Goal: Communication & Community: Answer question/provide support

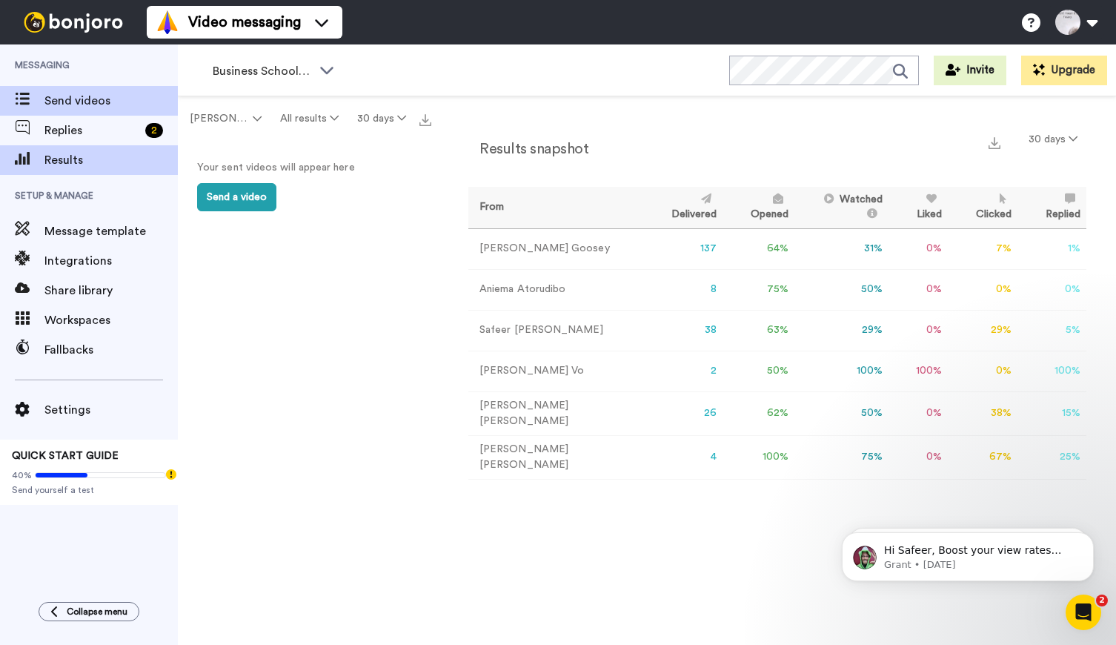
click at [53, 102] on span "Send videos" at bounding box center [110, 101] width 133 height 18
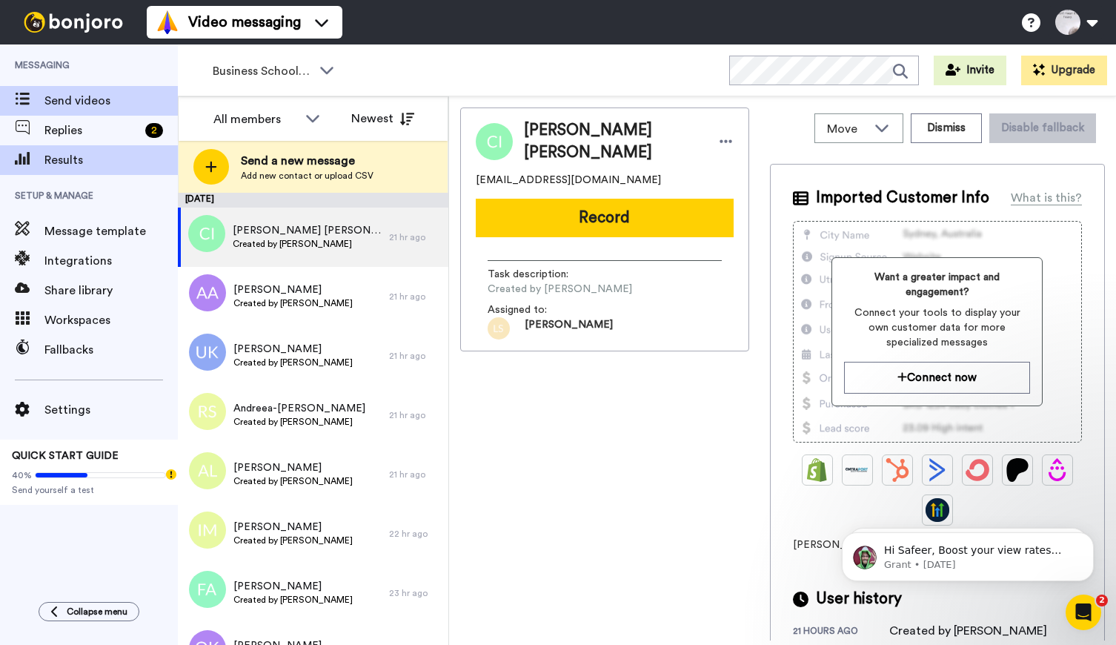
click at [57, 159] on span "Results" at bounding box center [110, 160] width 133 height 18
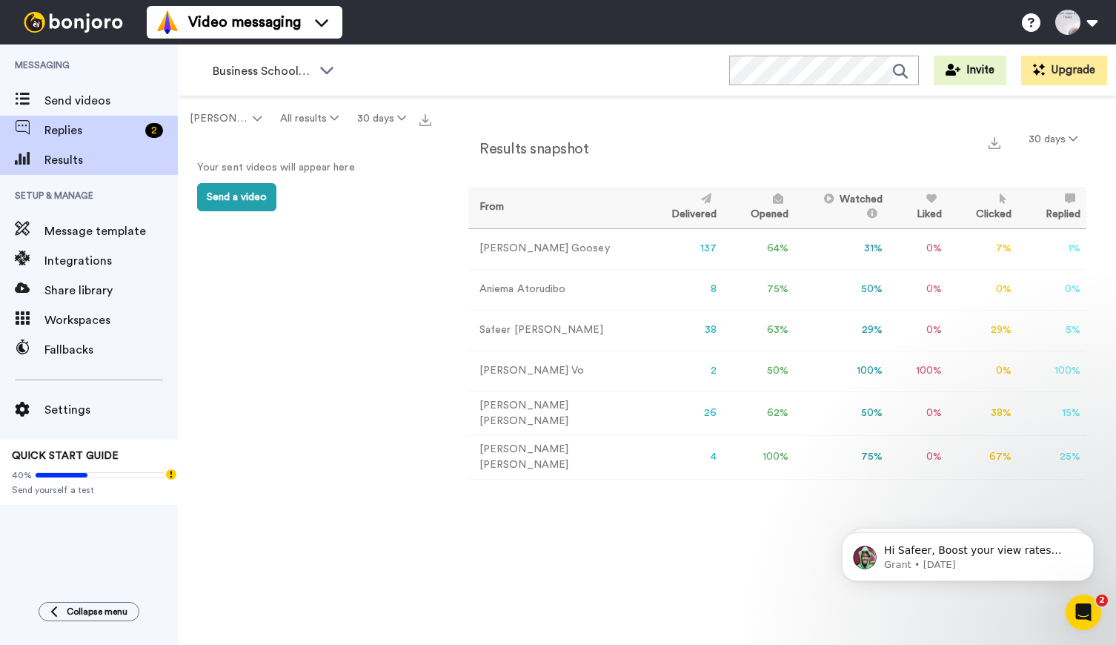
click at [48, 122] on span "Replies" at bounding box center [91, 131] width 95 height 18
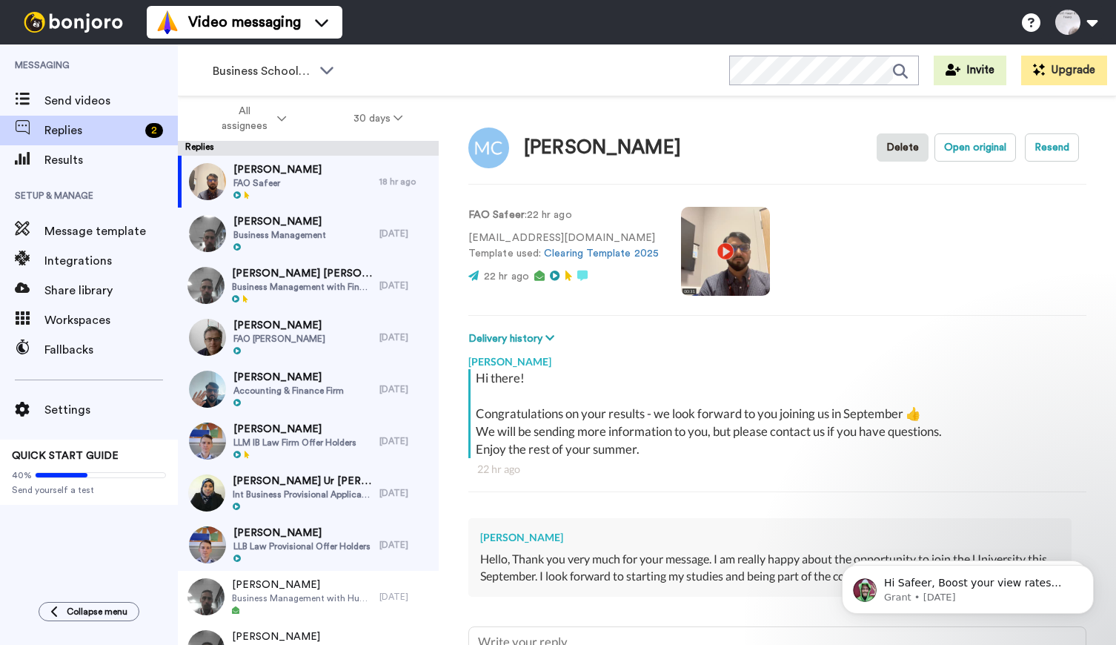
click at [88, 537] on div "Messaging Send videos Replies 2 Results Setup & Manage Message template Integra…" at bounding box center [89, 315] width 178 height 543
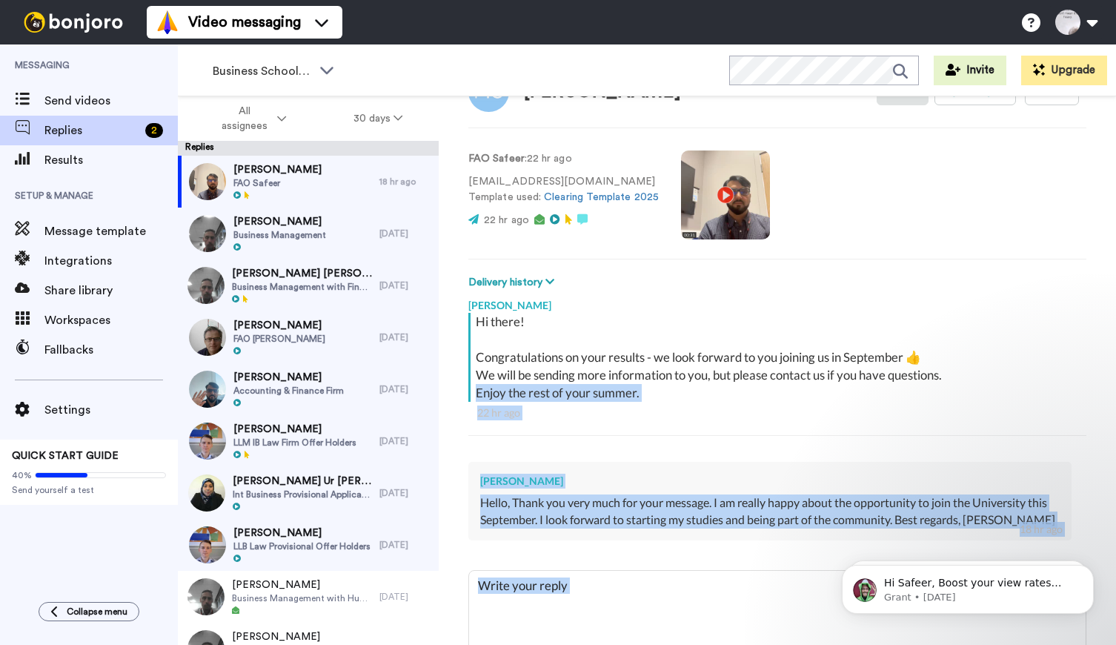
scroll to position [133, 0]
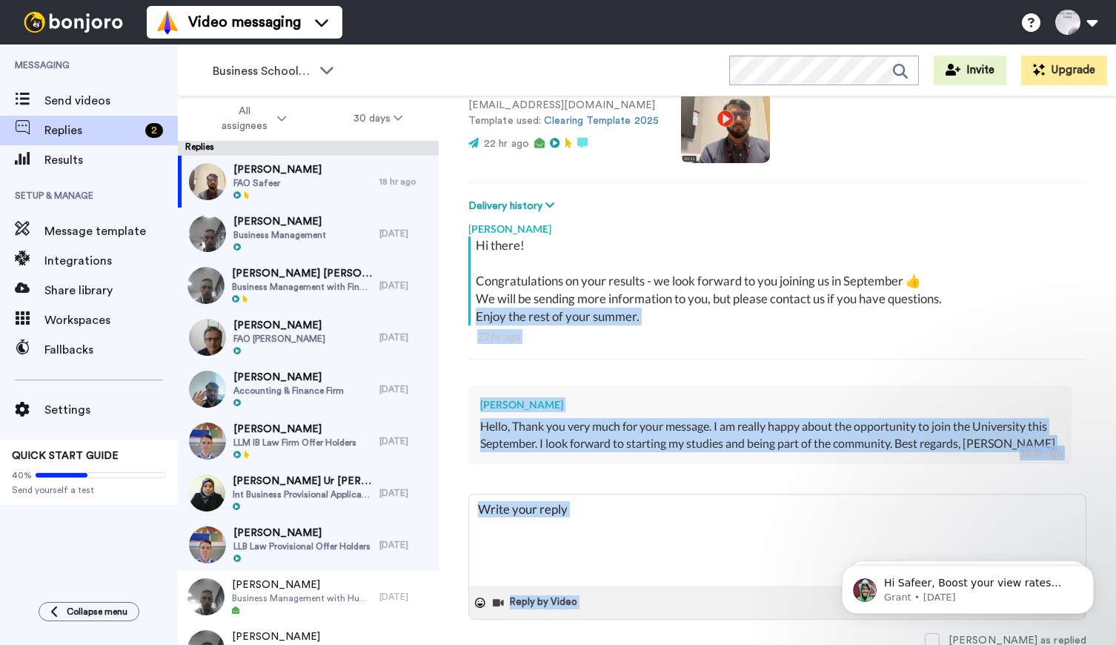
drag, startPoint x: 468, startPoint y: 452, endPoint x: 570, endPoint y: 715, distance: 281.6
click at [570, 644] on html "Video messaging Switch to Video messaging Testimonials Settings Discover Help &…" at bounding box center [558, 322] width 1116 height 645
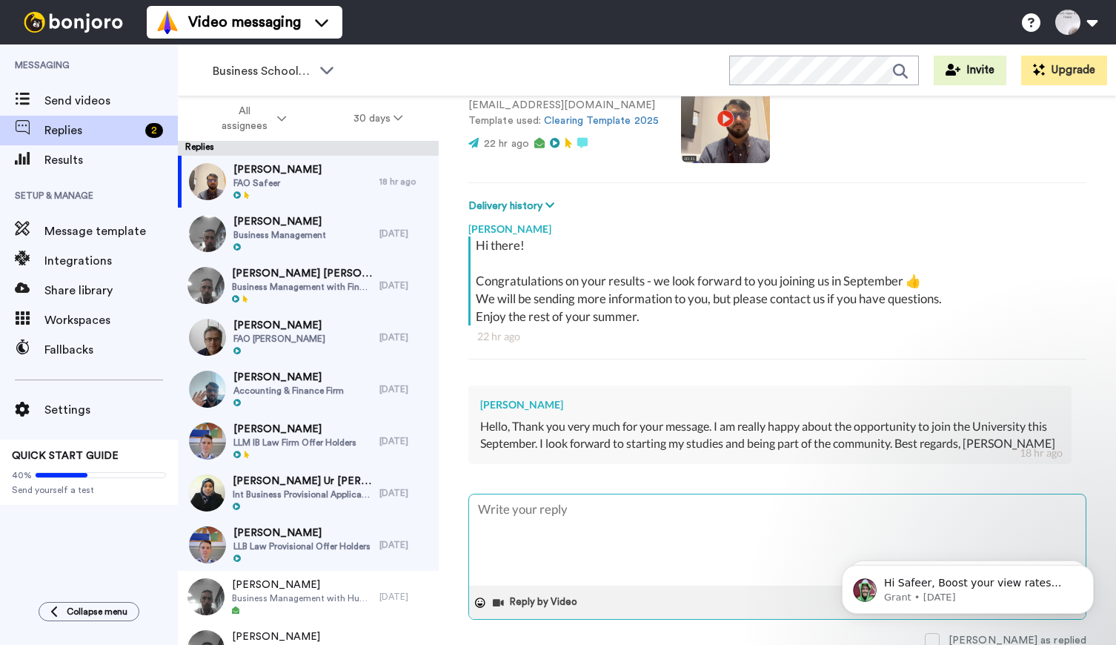
click at [629, 544] on textarea at bounding box center [777, 539] width 617 height 91
click at [108, 555] on div "Messaging Send videos Replies 2 Results Setup & Manage Message template Integra…" at bounding box center [89, 315] width 178 height 543
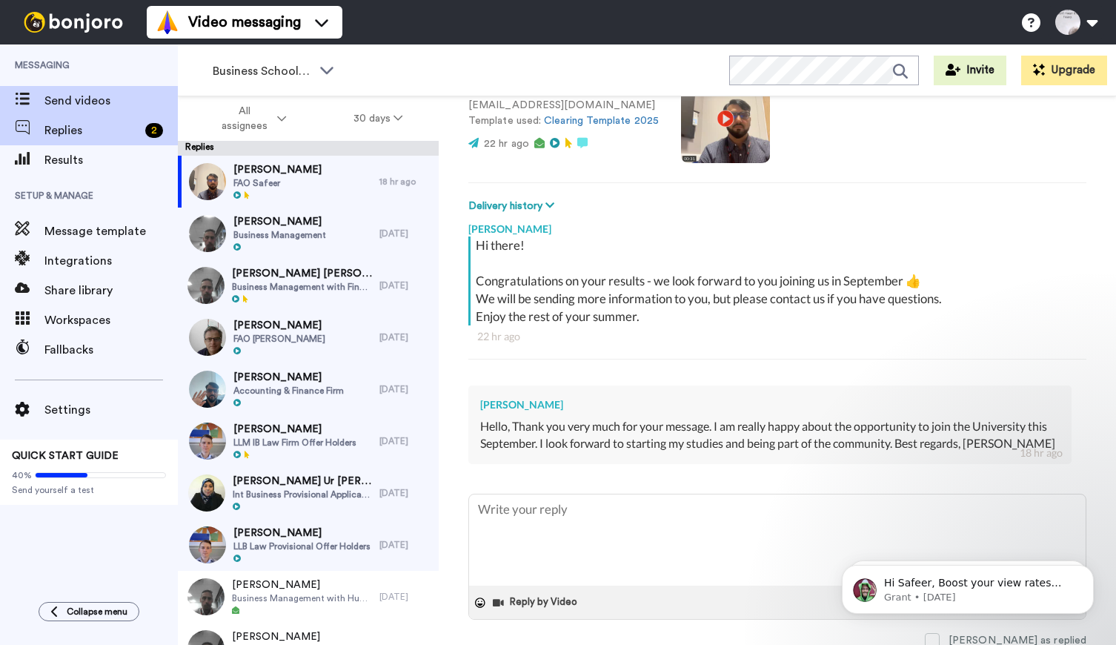
click at [24, 93] on span at bounding box center [22, 100] width 44 height 15
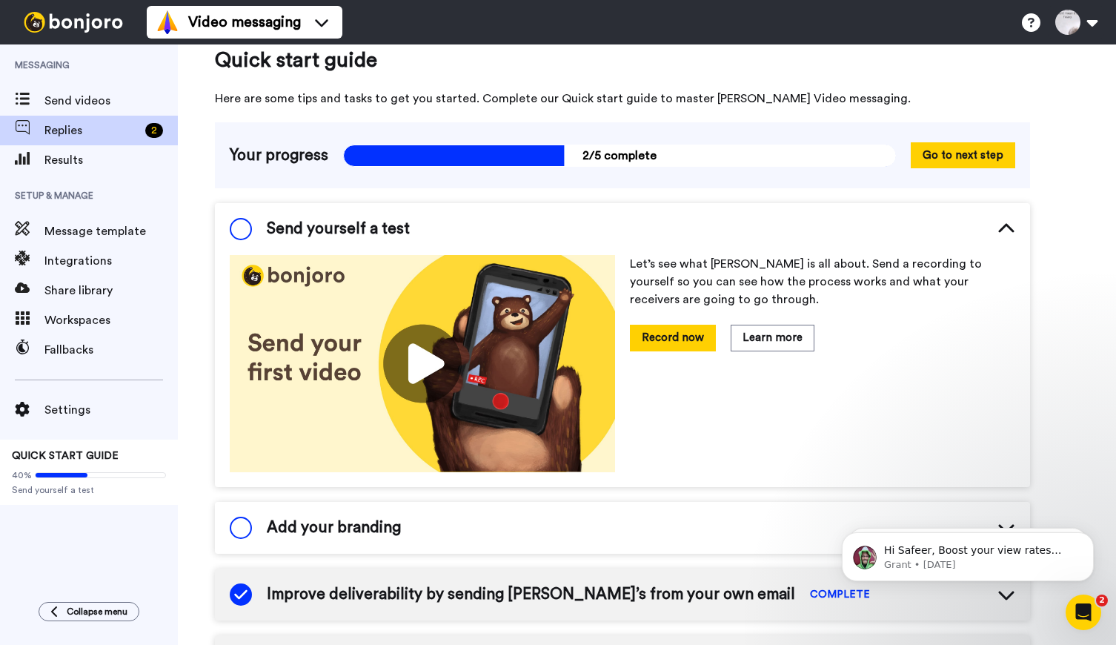
click at [144, 131] on div "2" at bounding box center [158, 130] width 39 height 15
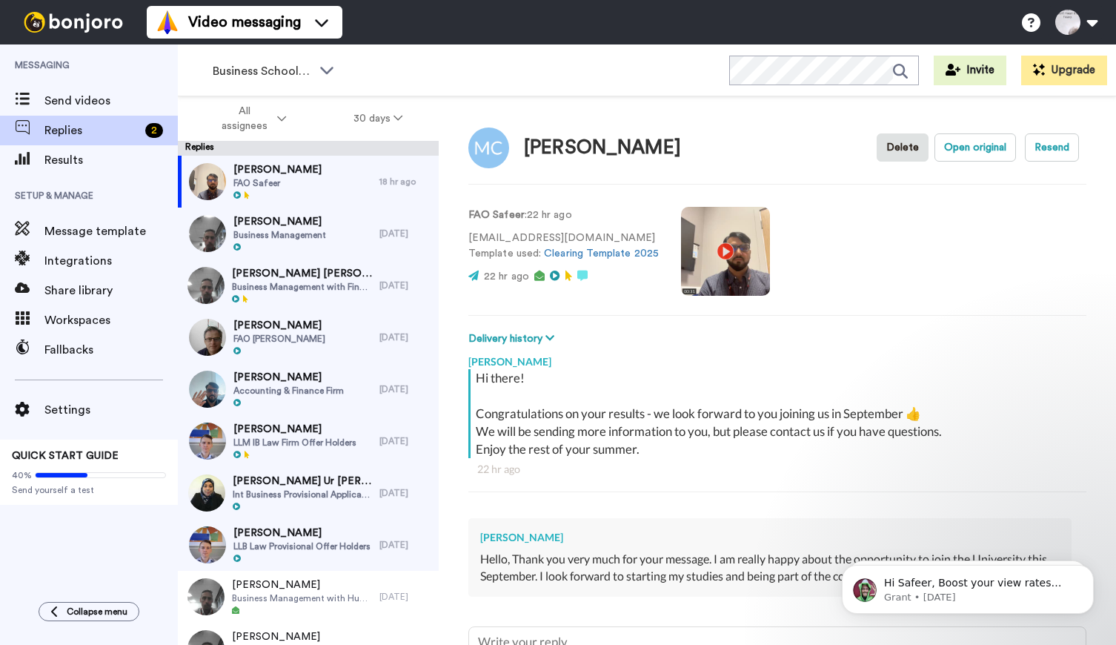
click at [299, 390] on span "Accounting & Finance Firm" at bounding box center [288, 391] width 110 height 12
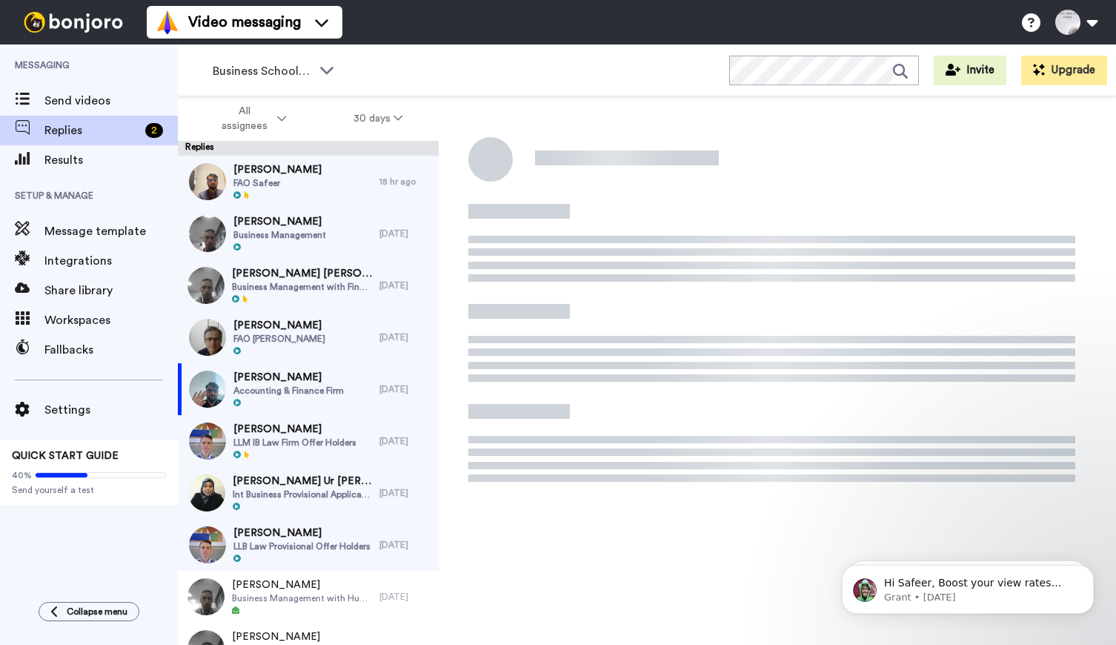
type textarea "x"
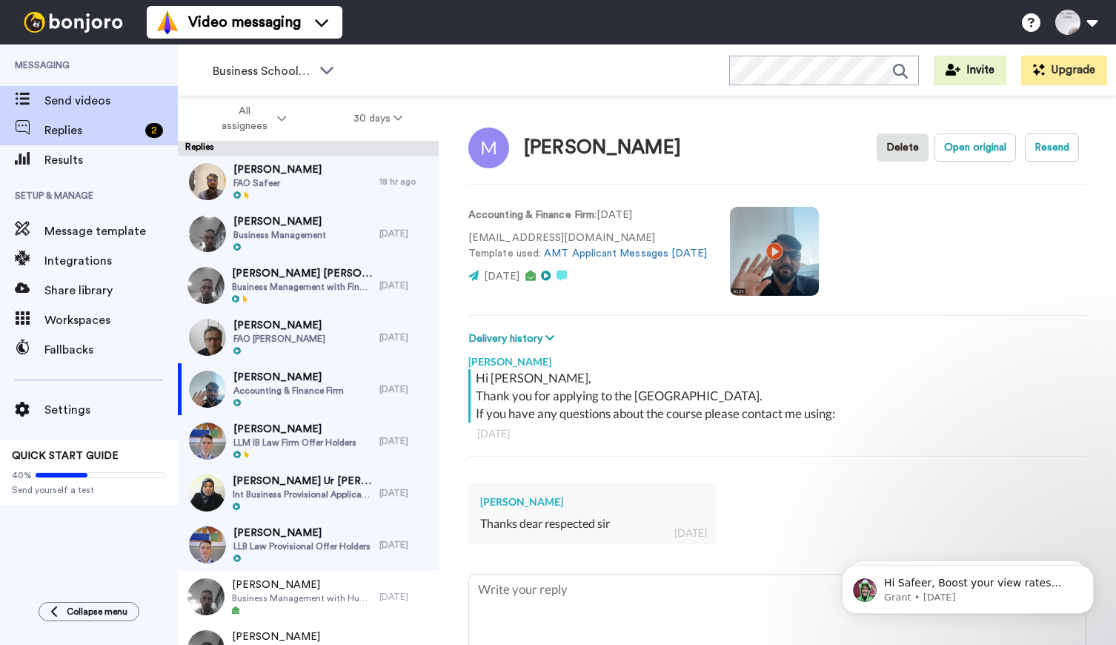
click at [53, 102] on span "Send videos" at bounding box center [110, 101] width 133 height 18
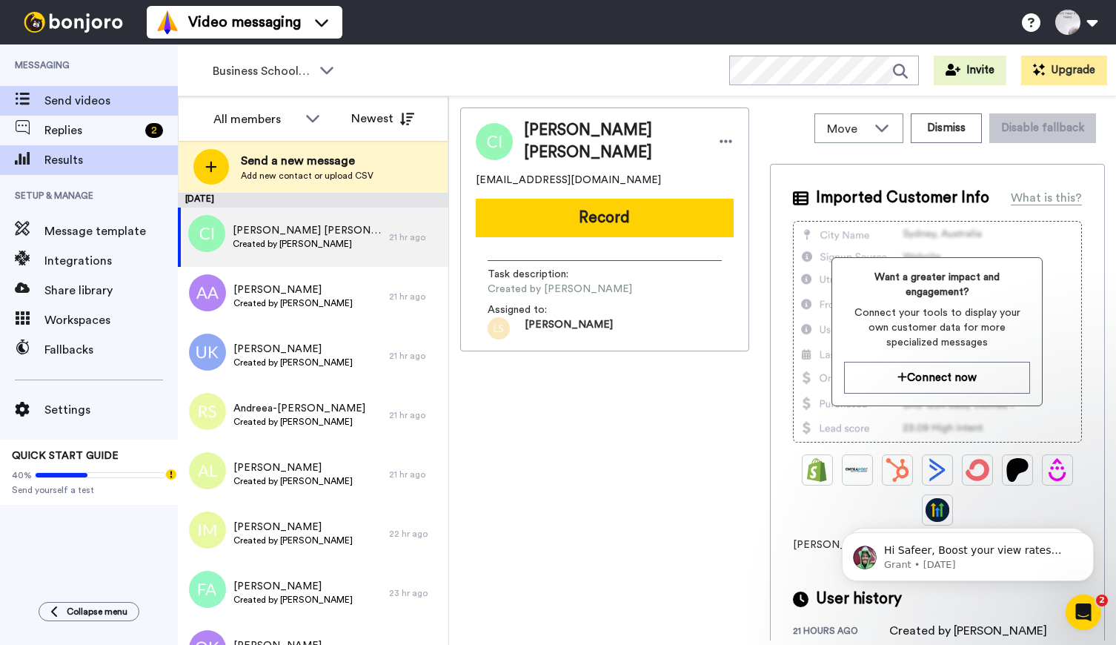
click at [70, 163] on span "Results" at bounding box center [110, 160] width 133 height 18
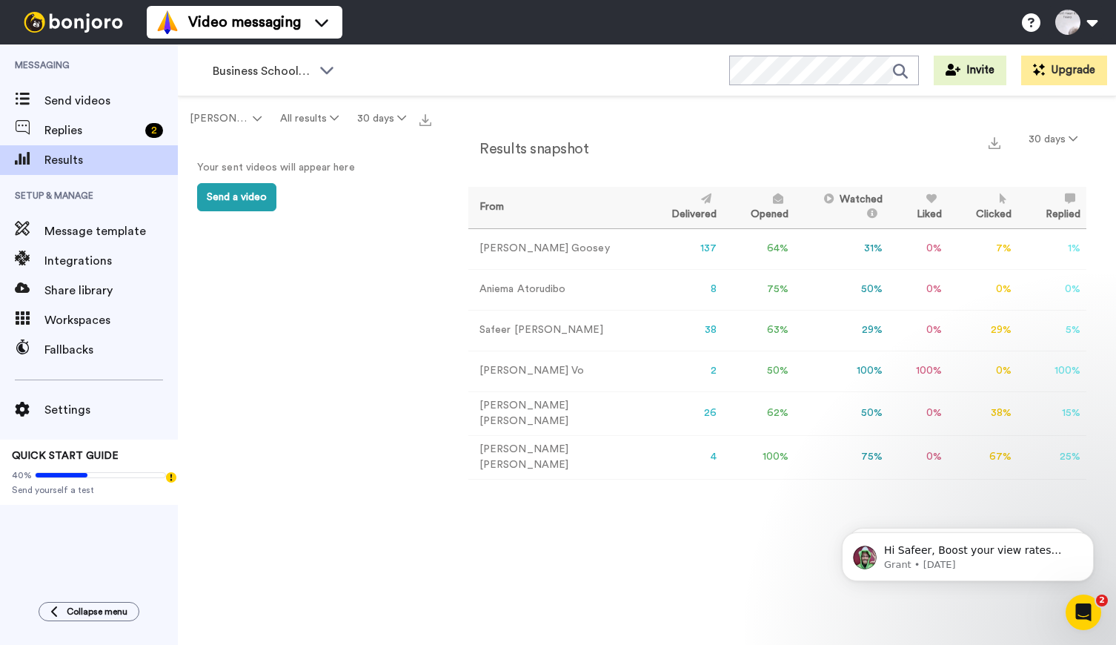
click at [1092, 615] on icon "Open Intercom Messenger" at bounding box center [1084, 612] width 24 height 24
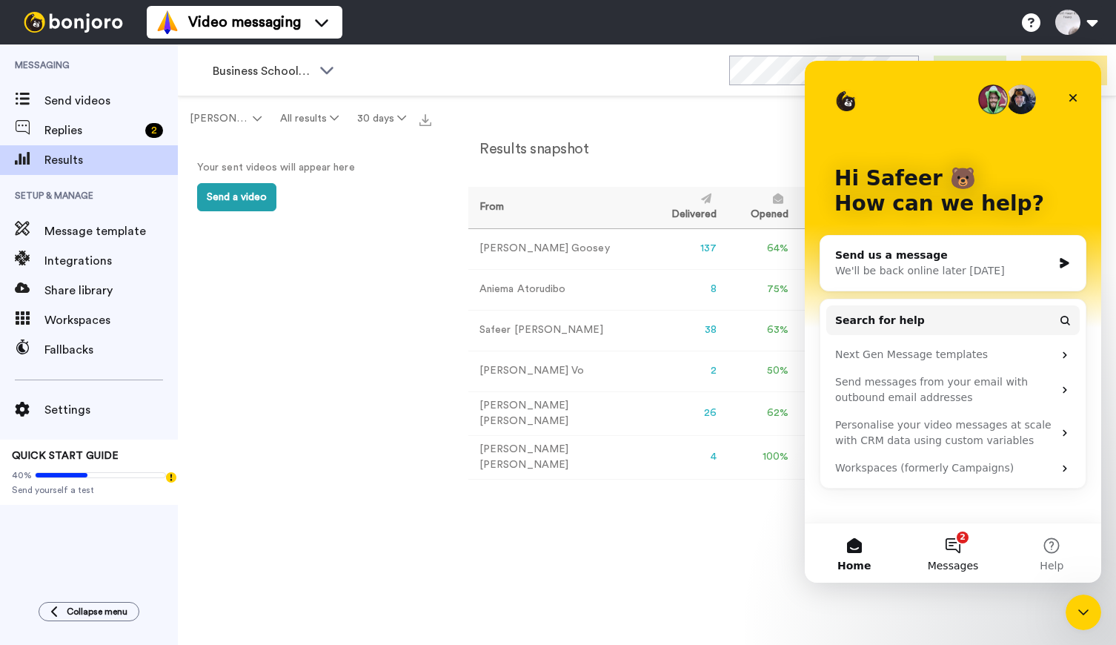
click at [949, 544] on button "2 Messages" at bounding box center [953, 552] width 99 height 59
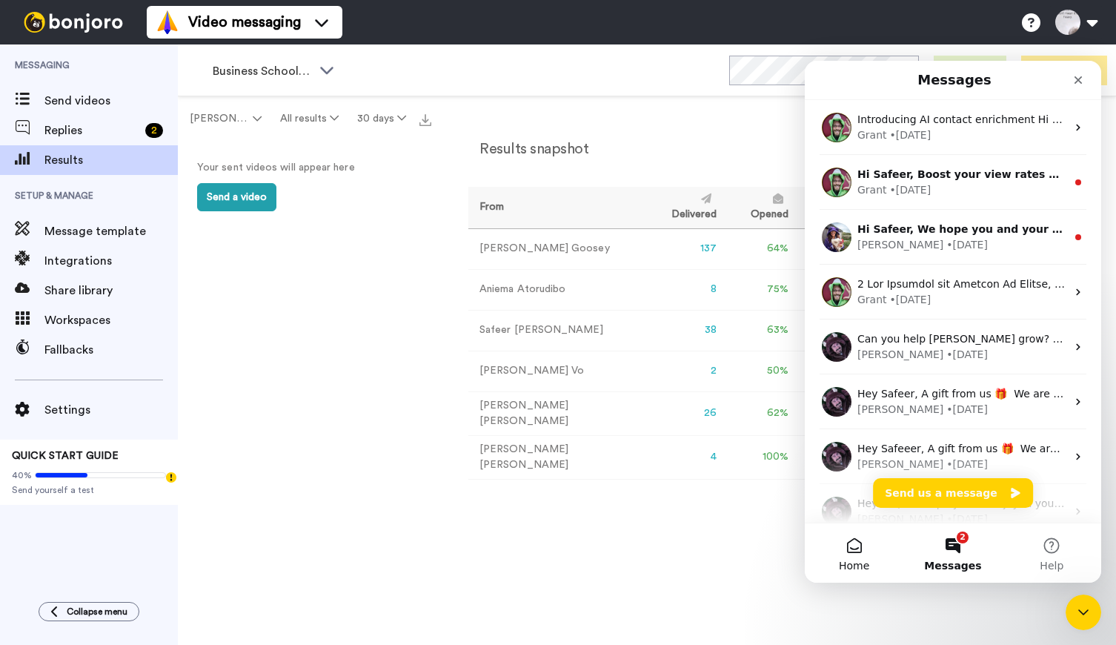
click at [858, 550] on button "Home" at bounding box center [854, 552] width 99 height 59
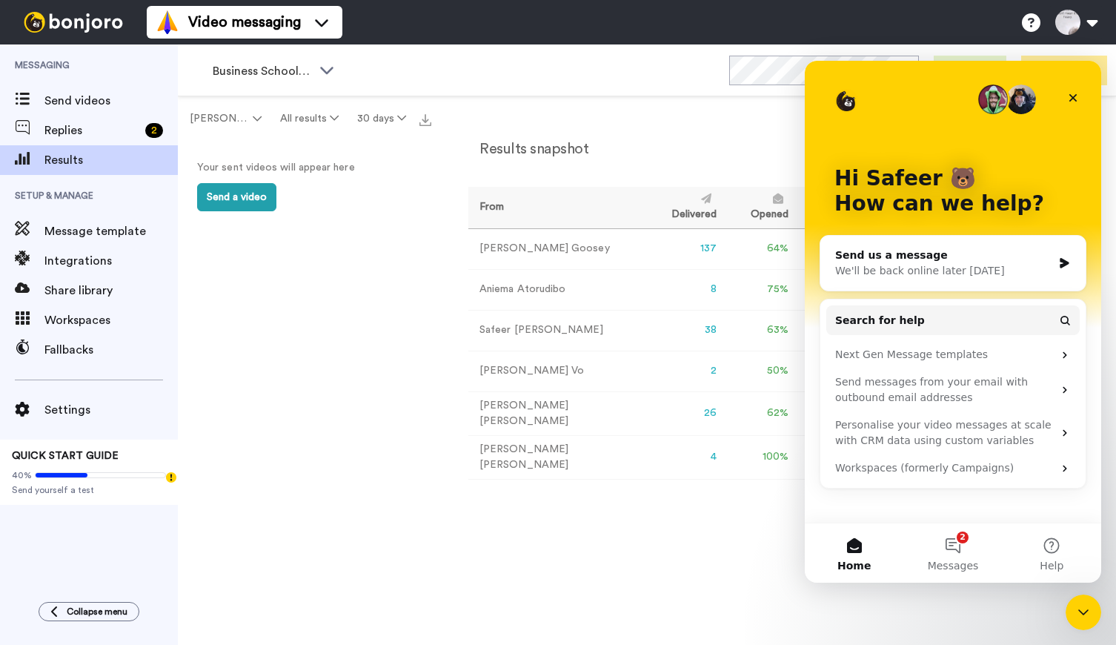
click at [160, 526] on div "Messaging Send videos Replies 2 Results Setup & Manage Message template Integra…" at bounding box center [89, 315] width 178 height 543
click at [1093, 20] on button at bounding box center [1076, 22] width 56 height 33
click at [1067, 19] on button at bounding box center [1076, 22] width 56 height 33
click at [1077, 99] on icon "Close" at bounding box center [1073, 98] width 12 height 12
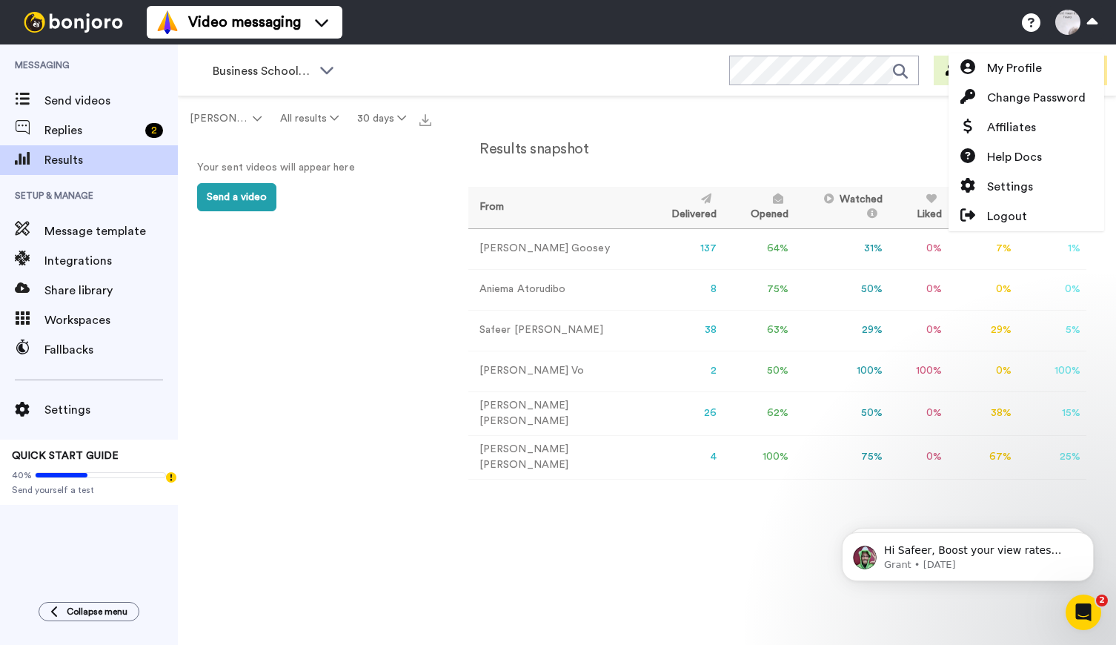
click at [55, 160] on span "Results" at bounding box center [110, 160] width 133 height 18
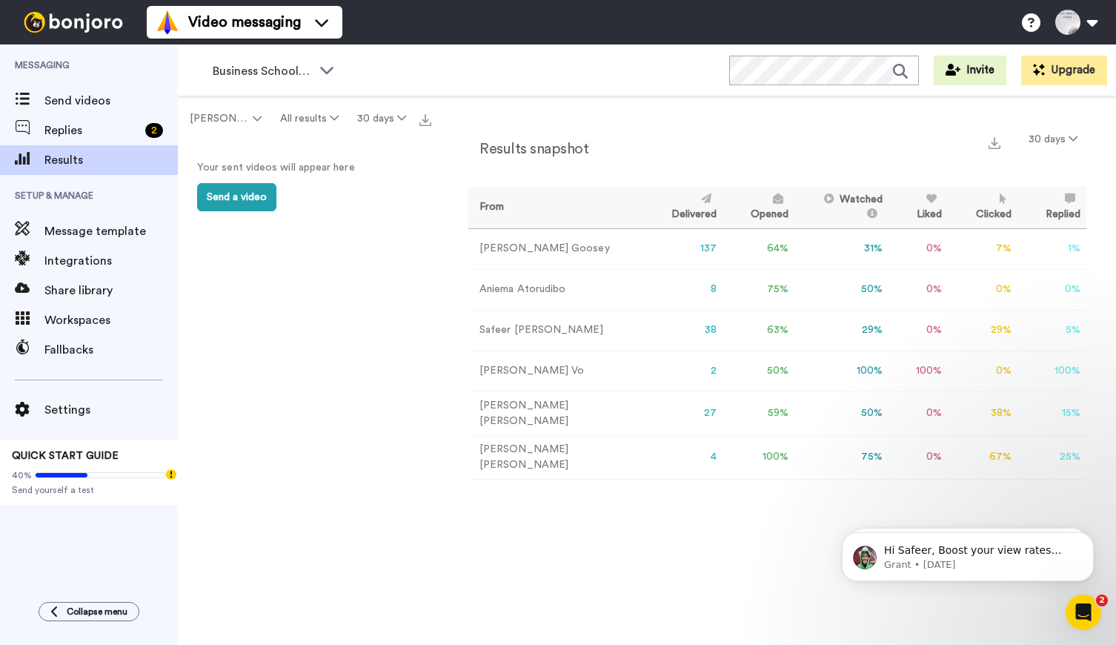
click at [635, 29] on div "Video messaging Help docs Settings" at bounding box center [632, 22] width 970 height 44
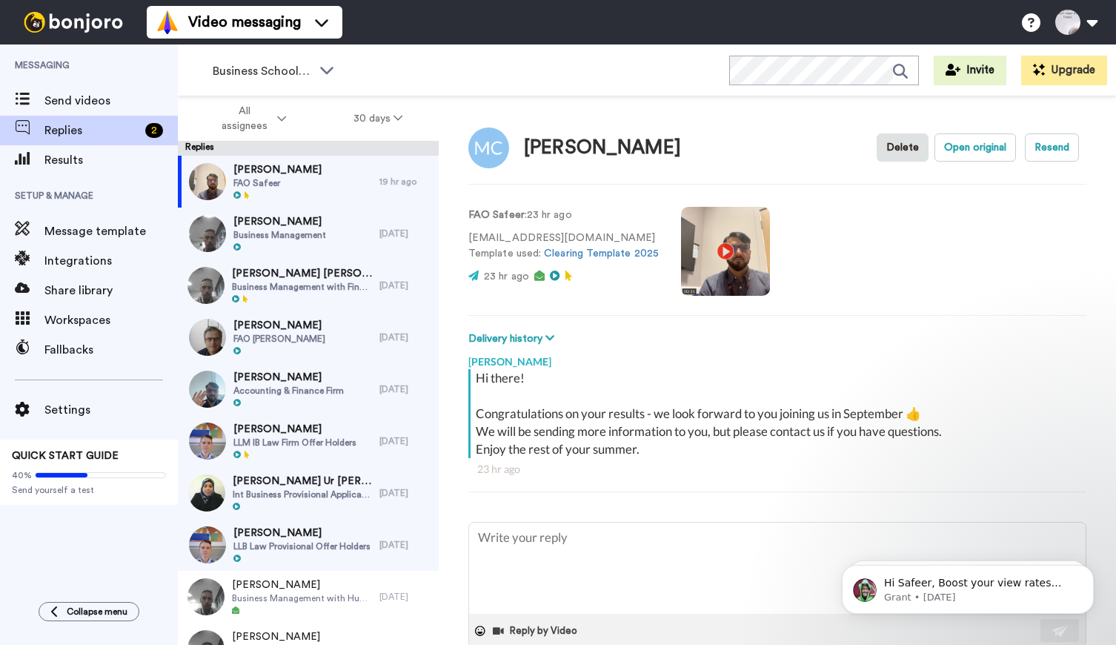
type textarea "x"
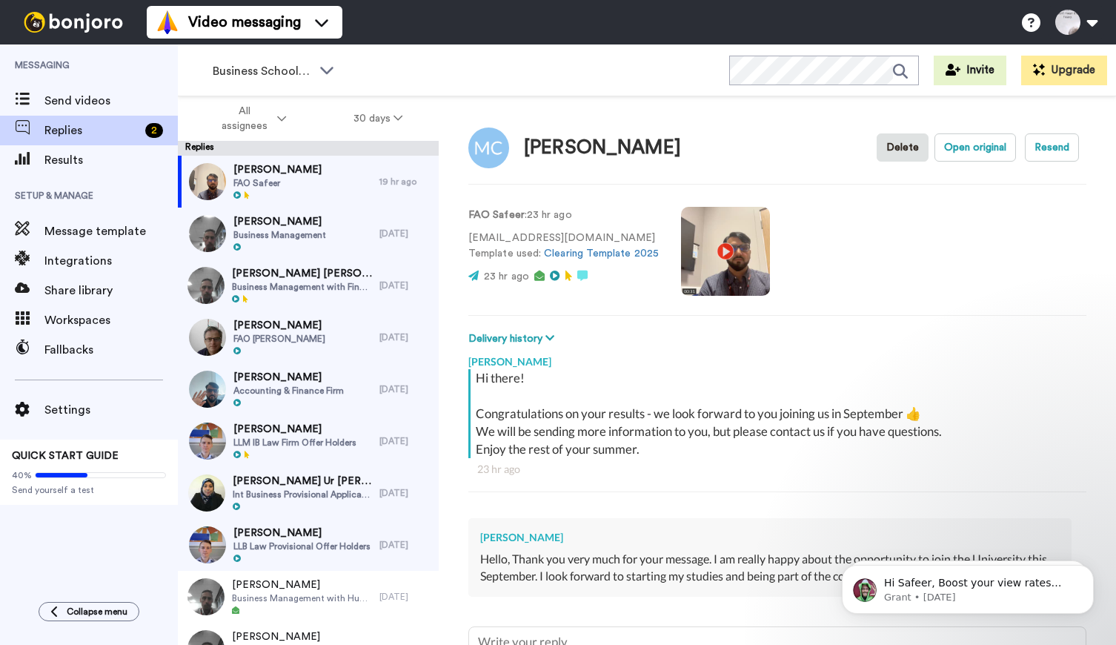
click at [111, 554] on div "Messaging Send videos Replies 2 Results Setup & Manage Message template Integra…" at bounding box center [89, 315] width 178 height 543
